Goal: Contribute content

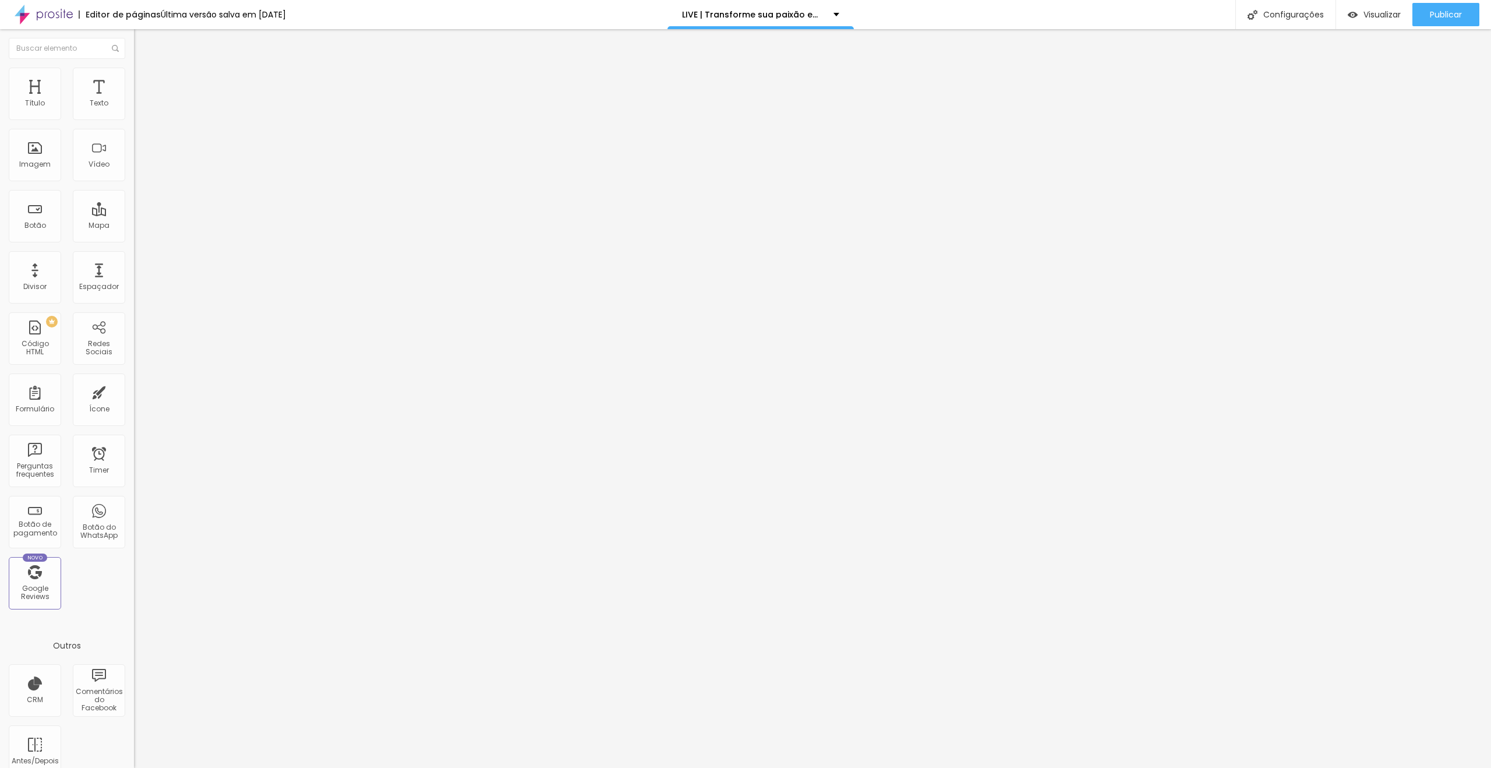
click at [134, 109] on input "🔴 LIVE | [DATE] 19h30 | [GEOGRAPHIC_DATA]" at bounding box center [204, 104] width 140 height 12
drag, startPoint x: 66, startPoint y: 130, endPoint x: 98, endPoint y: 129, distance: 32.6
click at [134, 109] on input "🔴 LIVE | [DATE] 19h30 | [GEOGRAPHIC_DATA]" at bounding box center [204, 104] width 140 height 12
type input "🔴 LIVE | [DATE] 19h30 | Gratuito"
click at [134, 98] on div "Texto" at bounding box center [201, 94] width 134 height 7
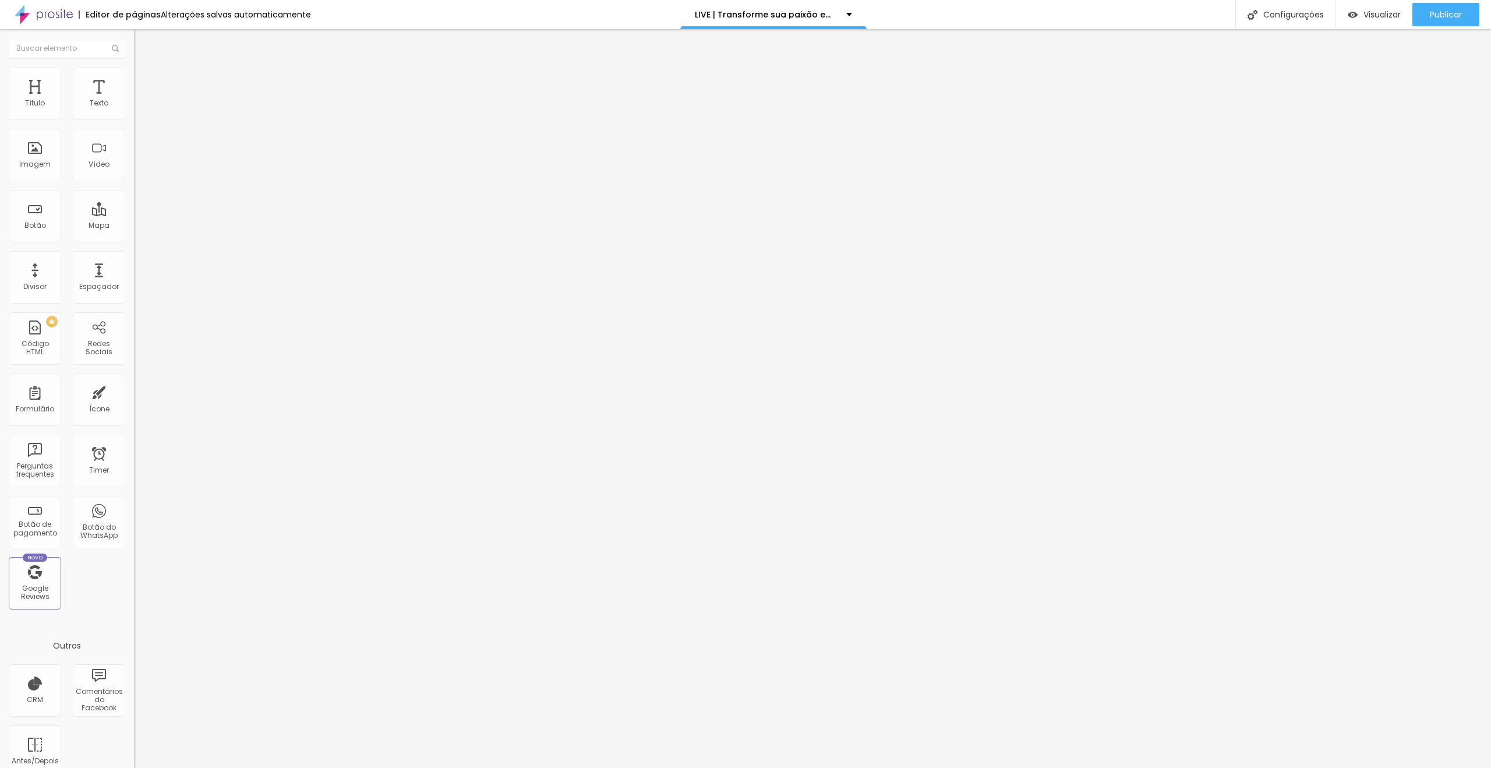
click at [134, 109] on input "🔴 LIVE | [DATE] 19h30 | [GEOGRAPHIC_DATA]" at bounding box center [204, 104] width 140 height 12
paste input "3 de outu"
type input "🔴 LIVE | [DATE] 19h30 | Gratuito"
click at [1440, 16] on span "Publicar" at bounding box center [1446, 14] width 32 height 9
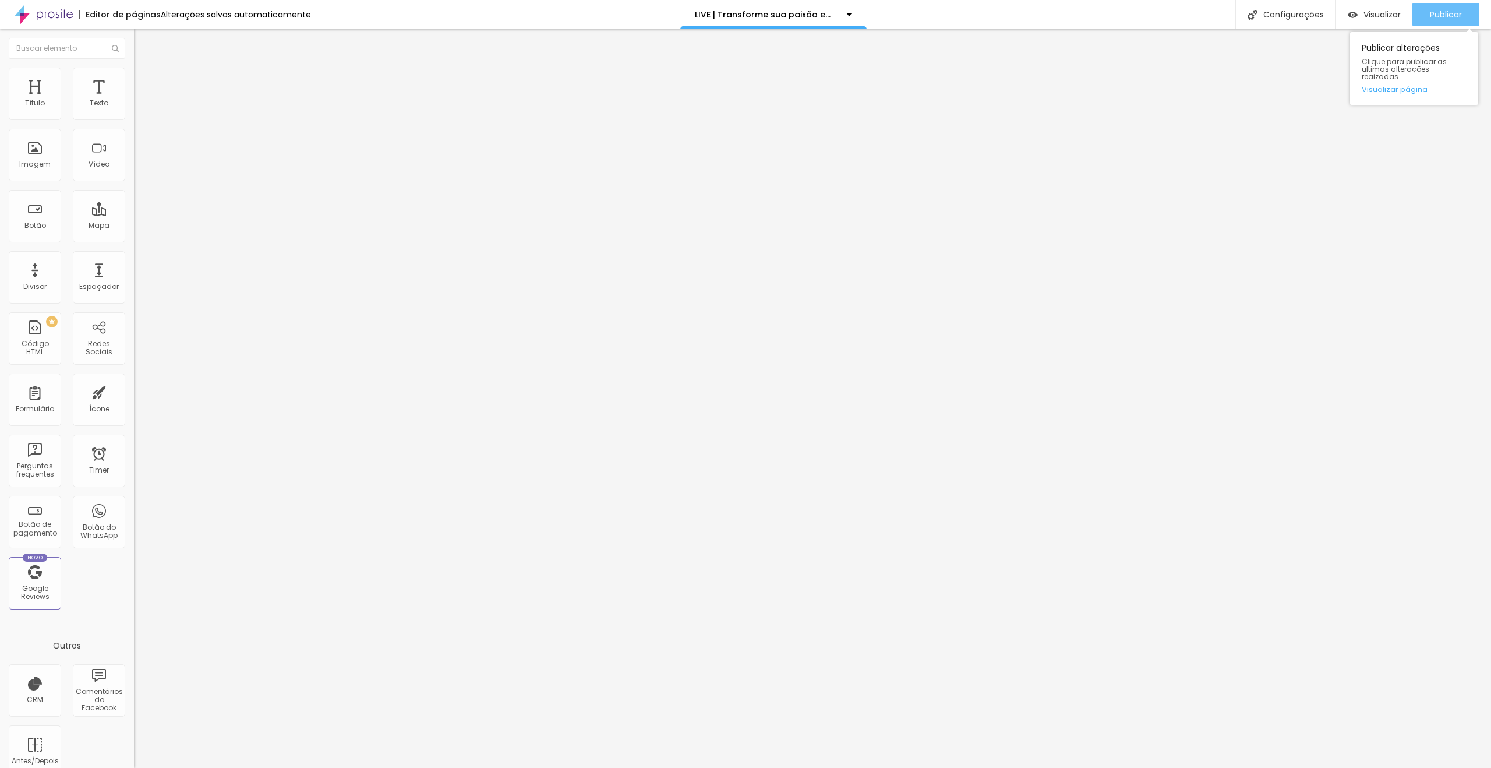
scroll to position [0, 0]
click at [134, 109] on input "🔴 LIVE | [DATE] 19h | [GEOGRAPHIC_DATA]" at bounding box center [204, 104] width 140 height 12
paste input "[DATE] 19h30"
type input "🔴 LIVE | [DATE] 19h30 | Gratuito"
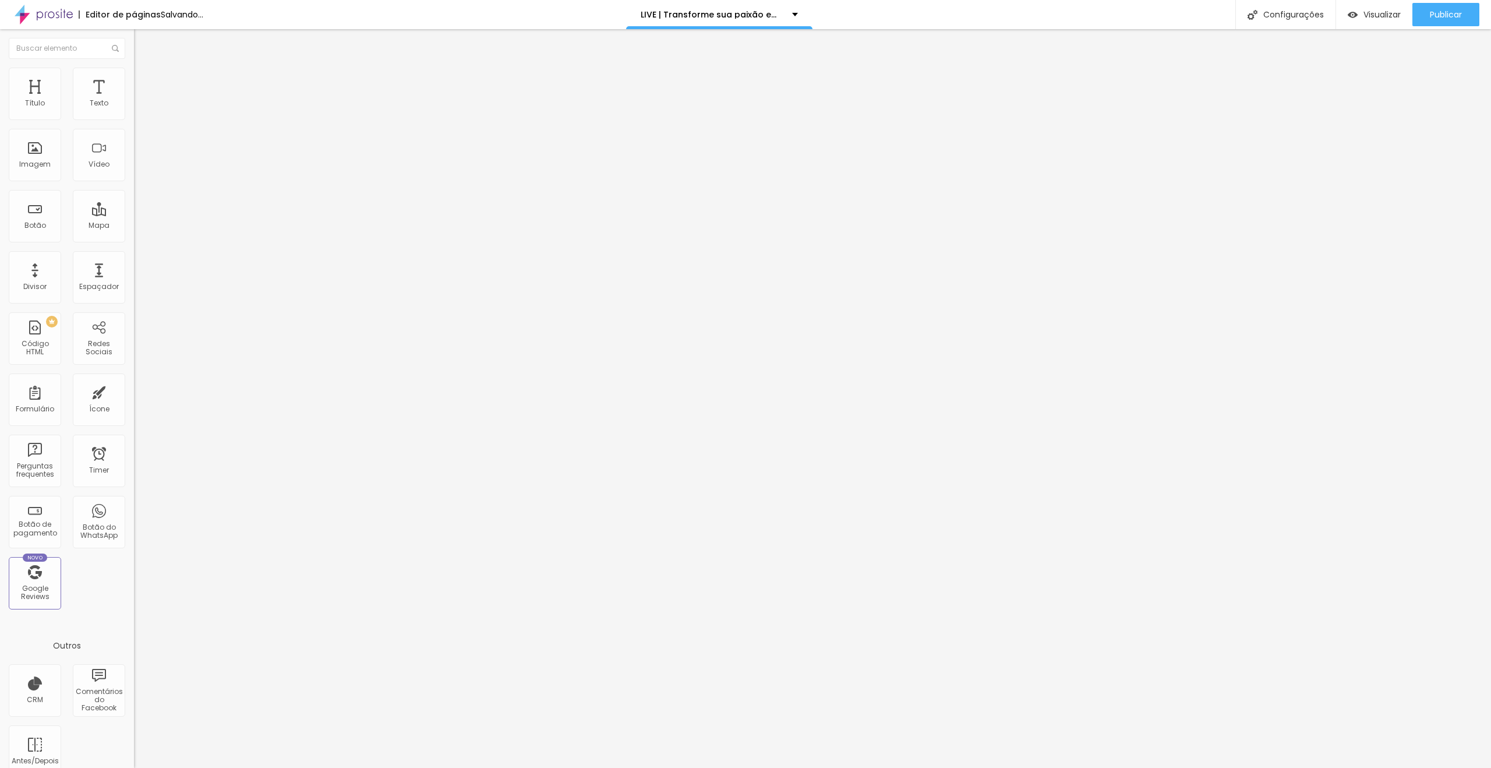
scroll to position [0, 0]
click at [1441, 21] on div "Publicar" at bounding box center [1446, 14] width 32 height 23
